Goal: Task Accomplishment & Management: Manage account settings

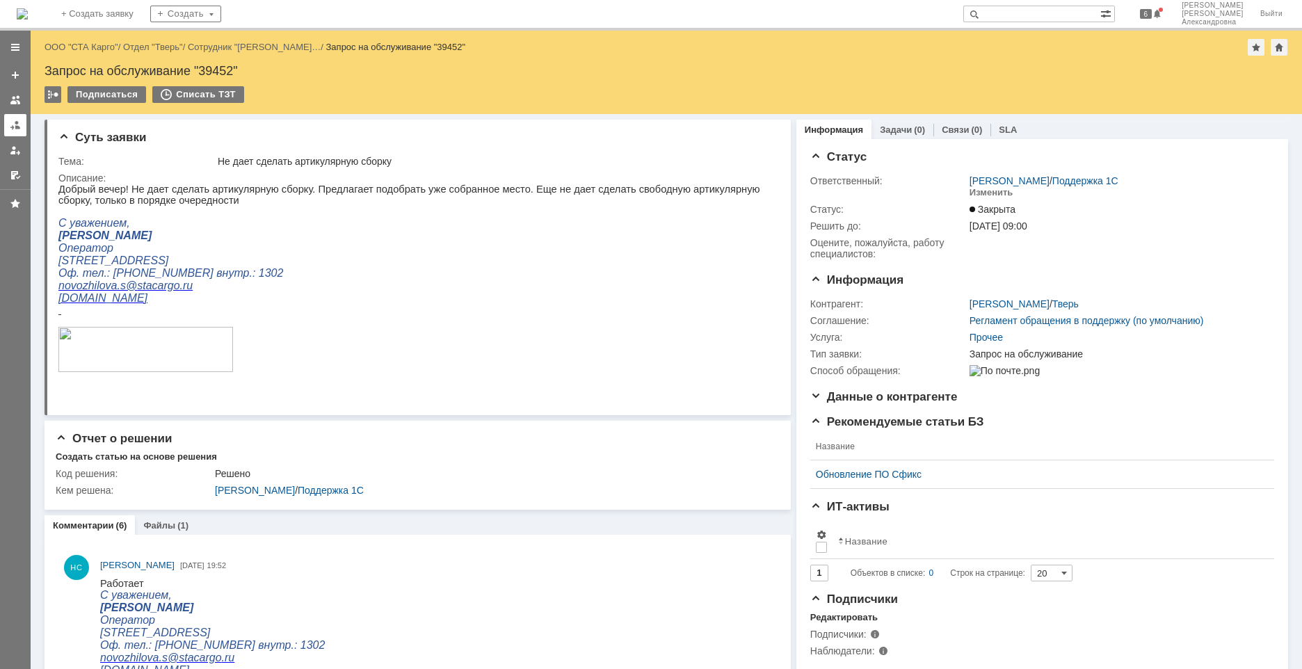
click at [17, 134] on link at bounding box center [15, 125] width 22 height 22
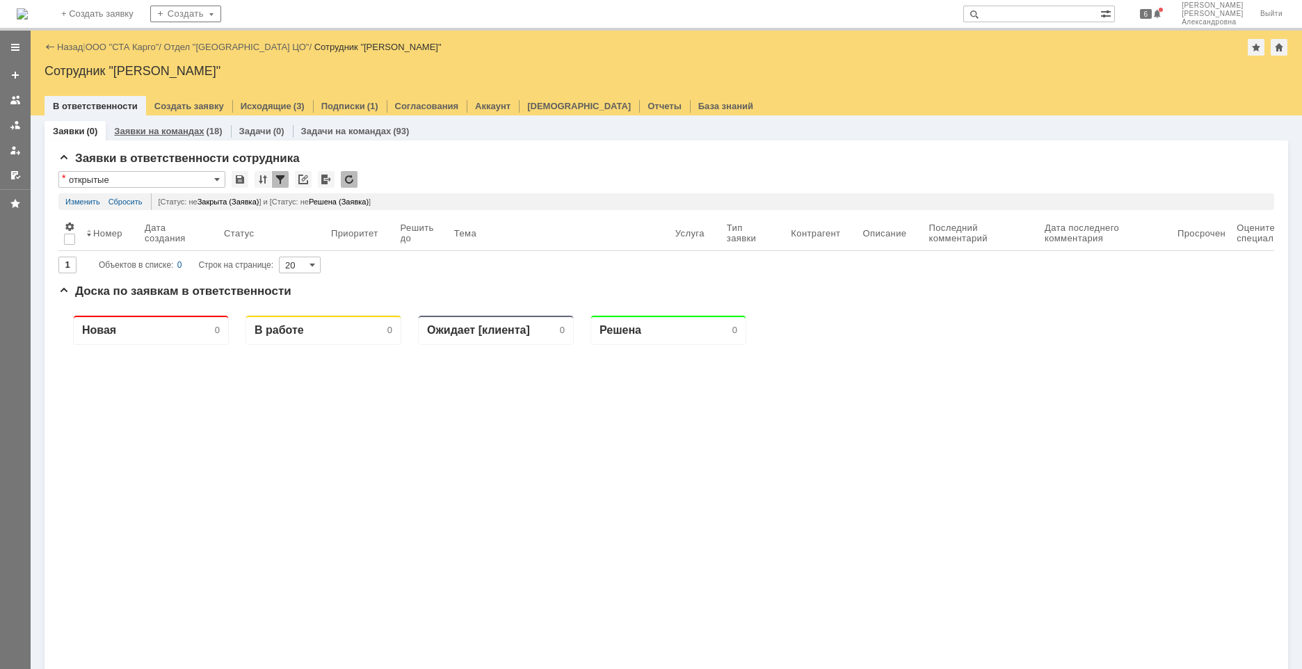
click at [195, 136] on link "Заявки на командах" at bounding box center [159, 131] width 90 height 10
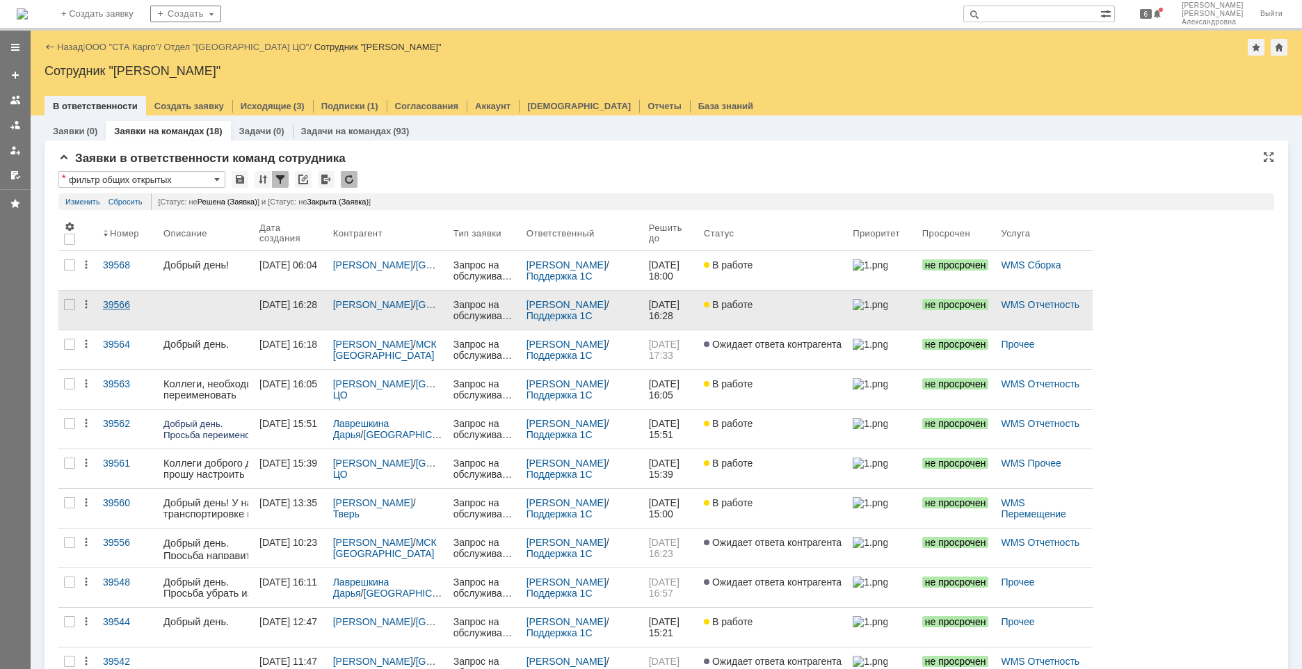
click at [122, 317] on link "39566" at bounding box center [127, 310] width 61 height 39
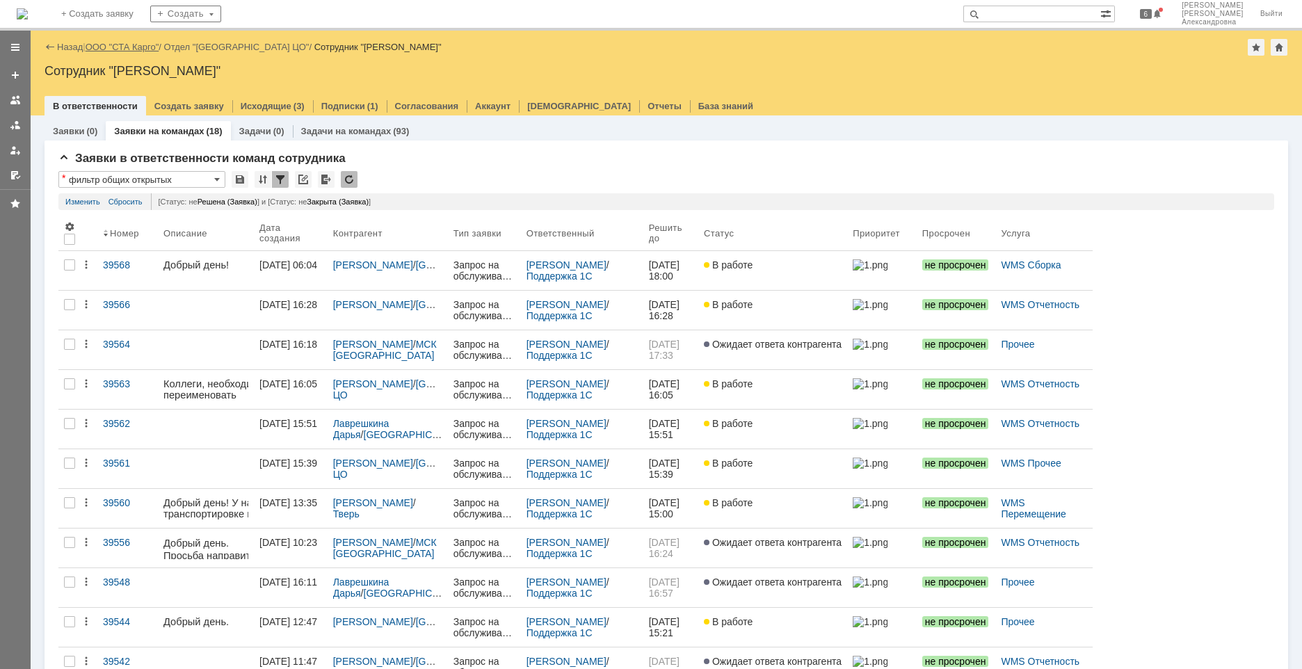
click at [113, 45] on link "ООО "СТА Карго"" at bounding box center [123, 47] width 74 height 10
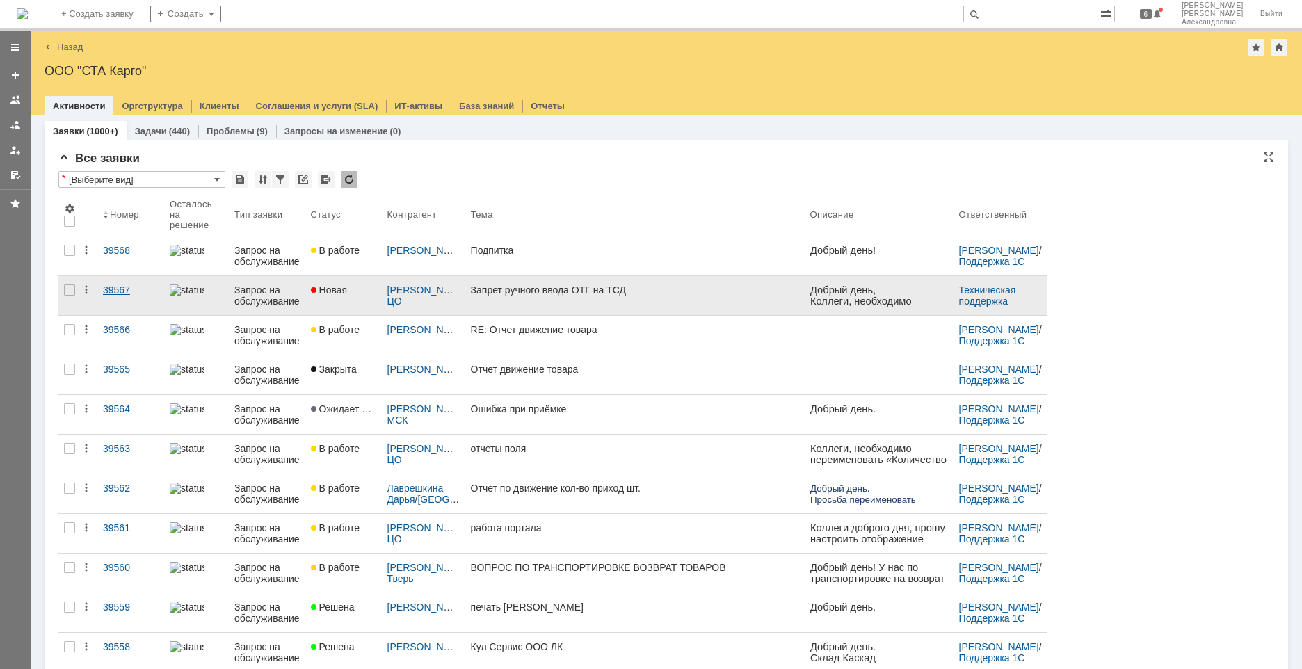
click at [125, 304] on link "39567" at bounding box center [130, 295] width 67 height 39
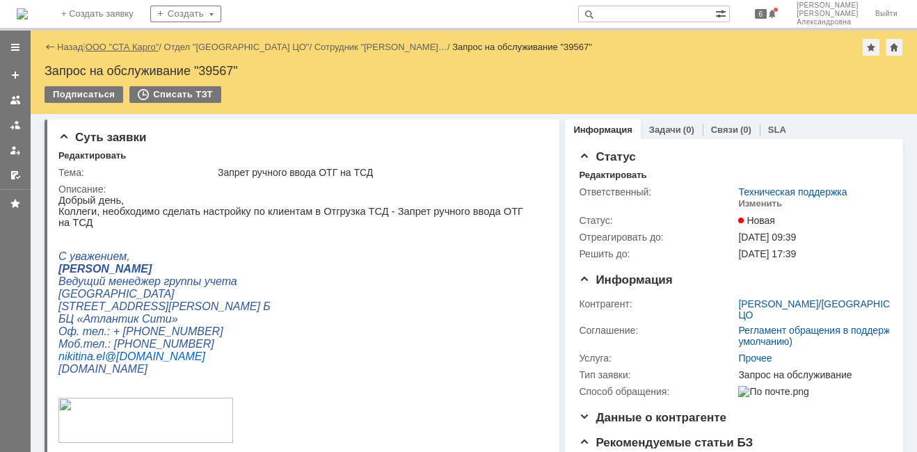
click at [119, 47] on link "ООО "СТА Карго"" at bounding box center [123, 47] width 74 height 10
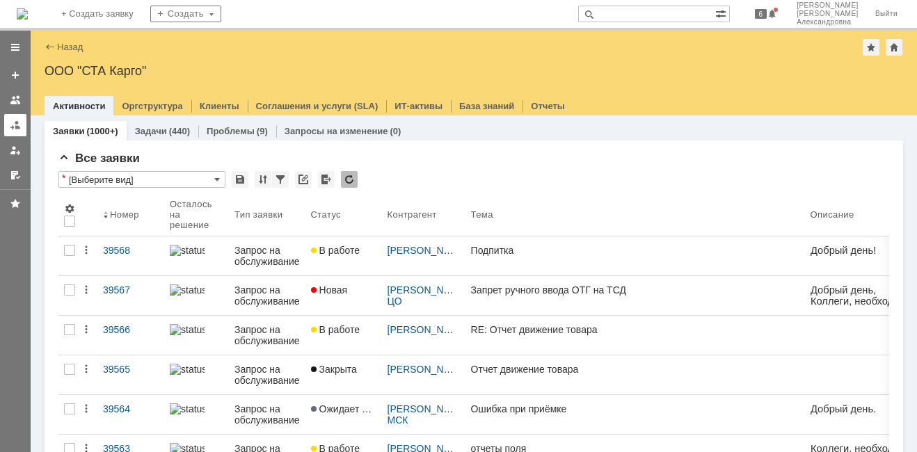
click at [19, 129] on div at bounding box center [15, 125] width 11 height 11
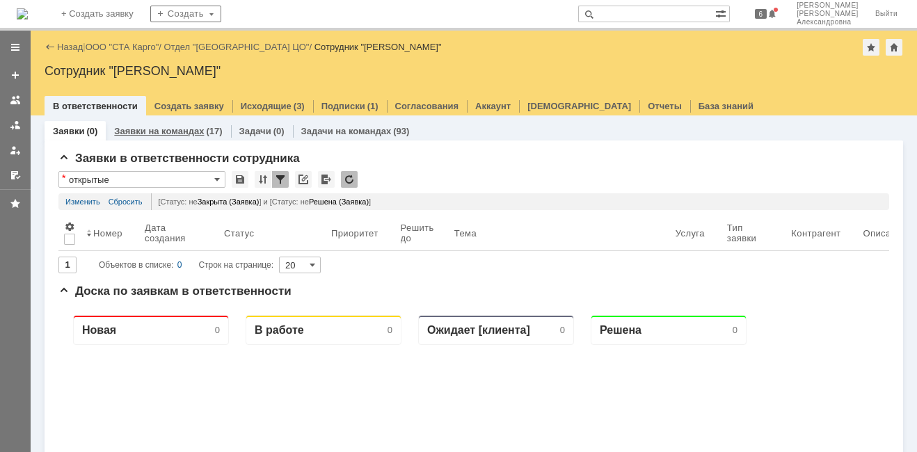
click at [143, 129] on link "Заявки на командах" at bounding box center [159, 131] width 90 height 10
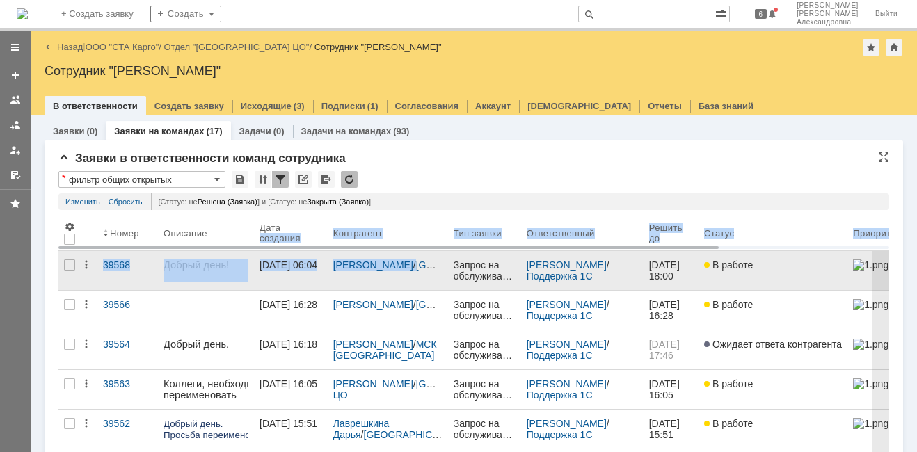
drag, startPoint x: 257, startPoint y: 245, endPoint x: 440, endPoint y: 254, distance: 183.9
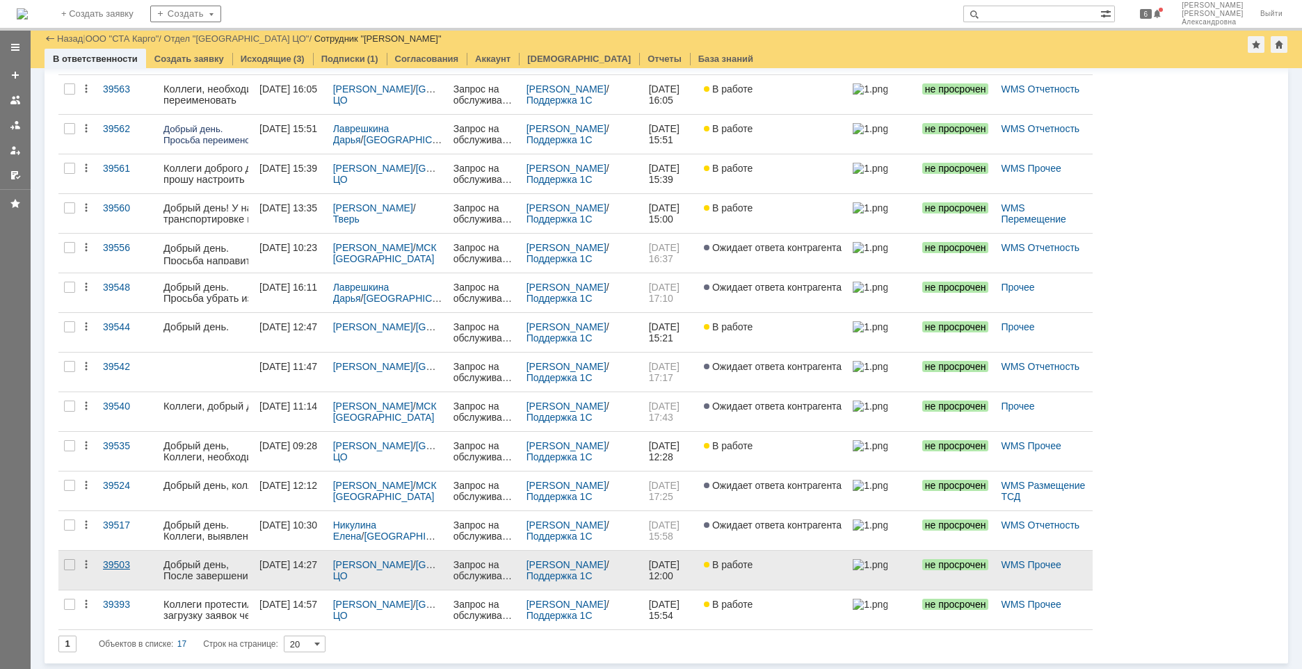
drag, startPoint x: 90, startPoint y: 576, endPoint x: 108, endPoint y: 584, distance: 19.0
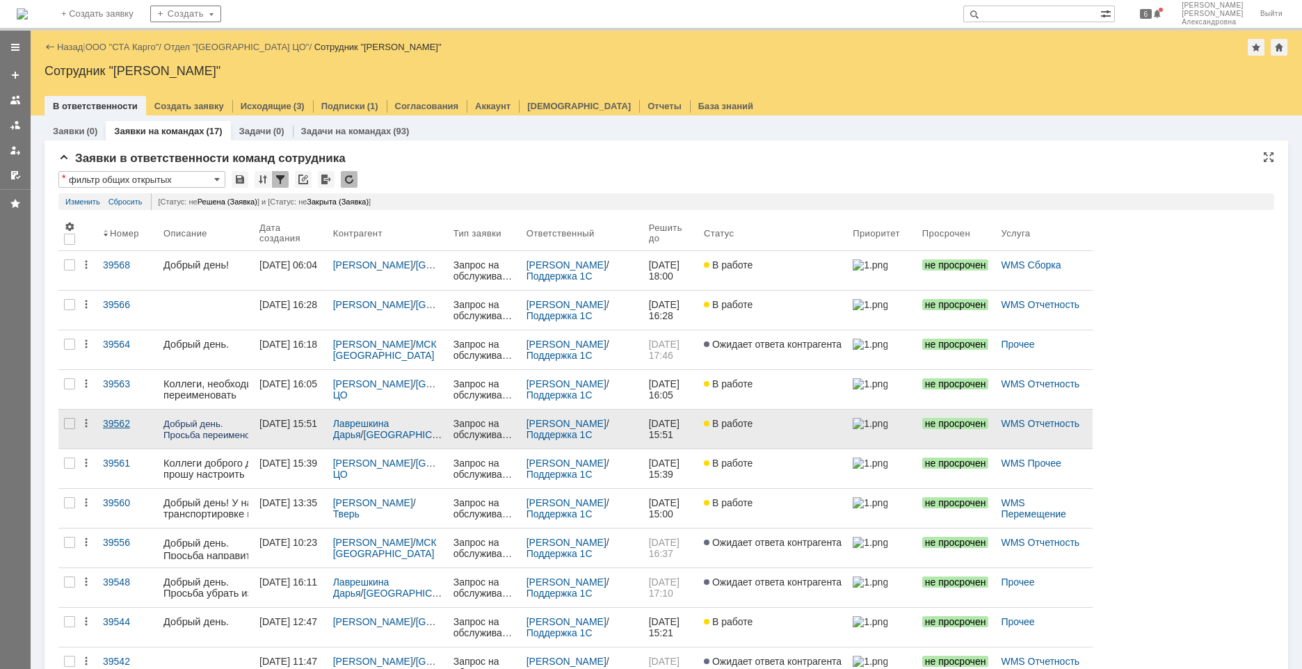
click at [130, 429] on link "39562" at bounding box center [127, 429] width 61 height 39
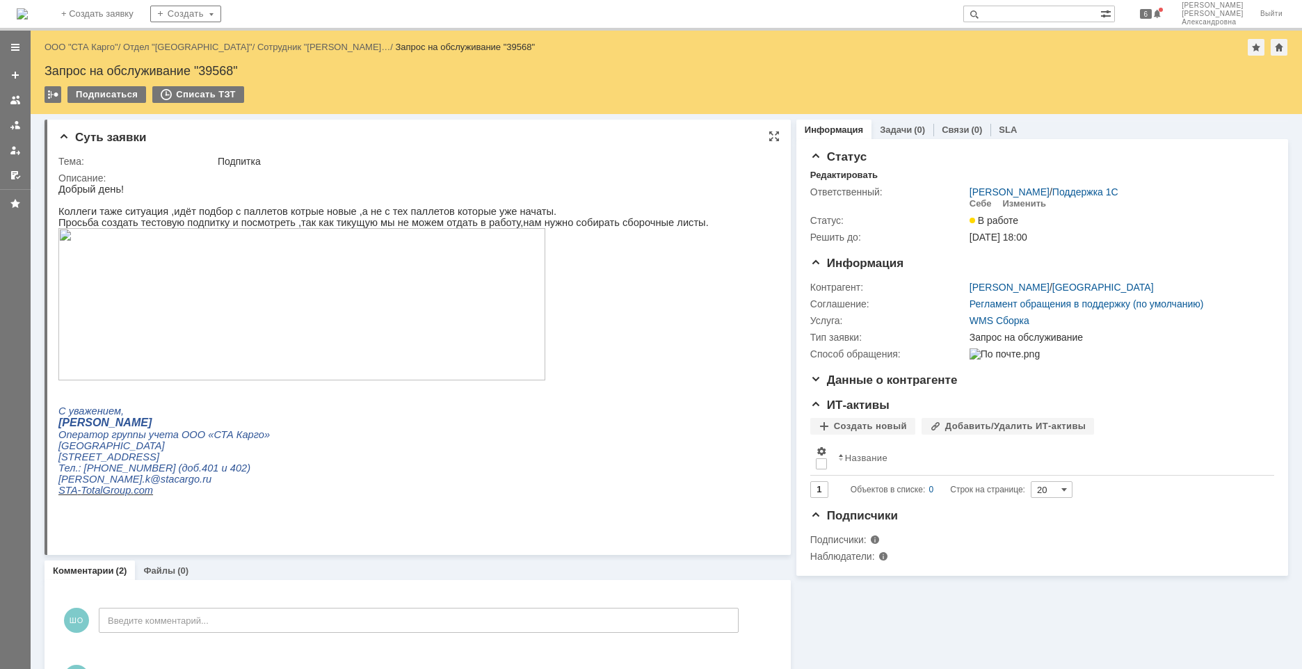
click at [202, 316] on img at bounding box center [301, 304] width 487 height 152
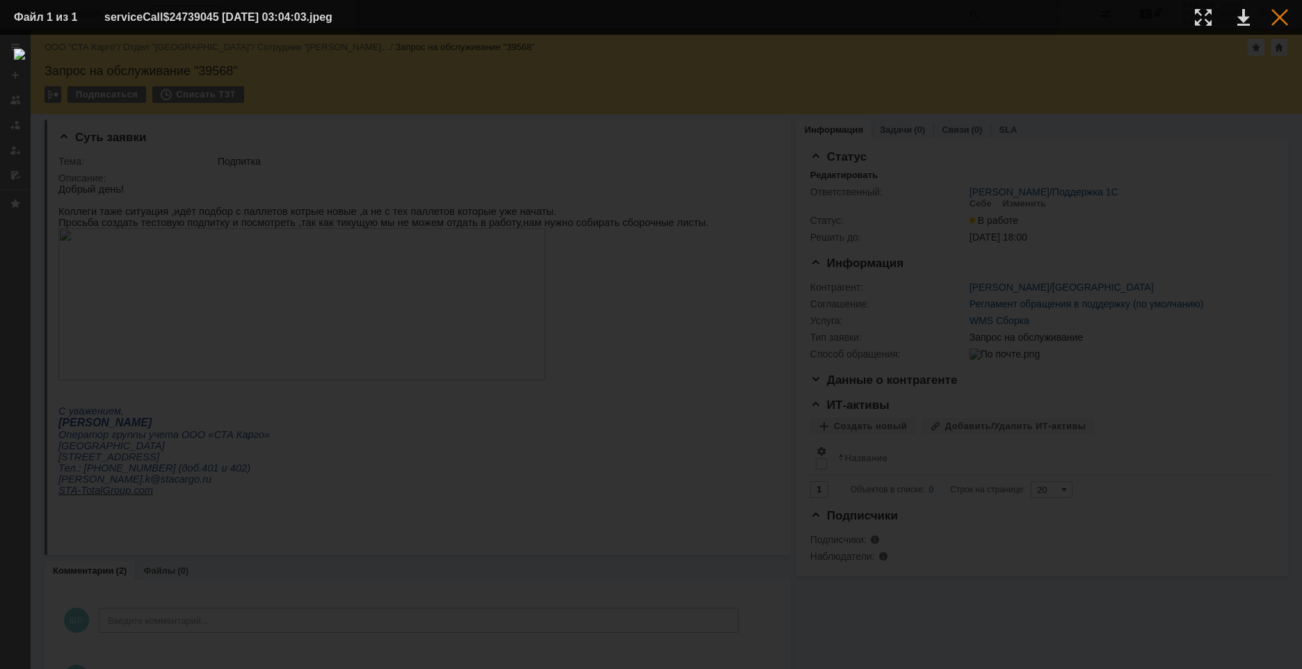
click at [1284, 22] on div at bounding box center [1280, 17] width 17 height 17
